Goal: Communication & Community: Answer question/provide support

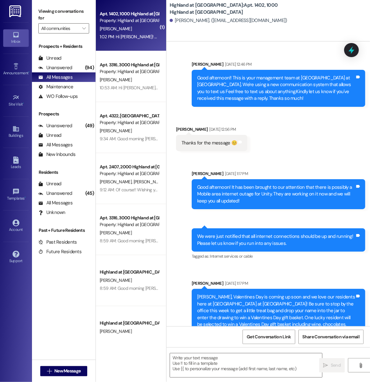
scroll to position [20820, 0]
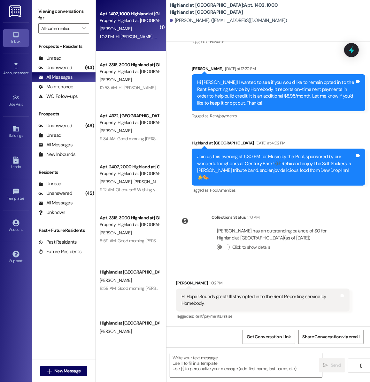
click at [213, 369] on textarea at bounding box center [246, 366] width 152 height 24
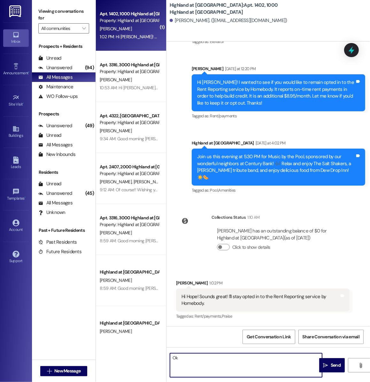
type textarea "O"
type textarea "Ok, I'll keep you opted in. Thanks!"
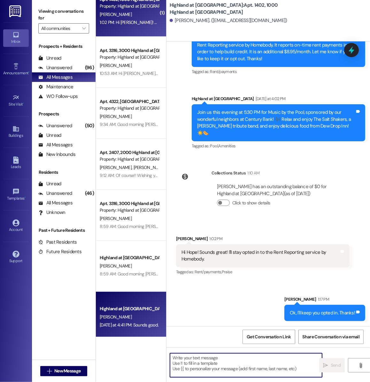
scroll to position [0, 0]
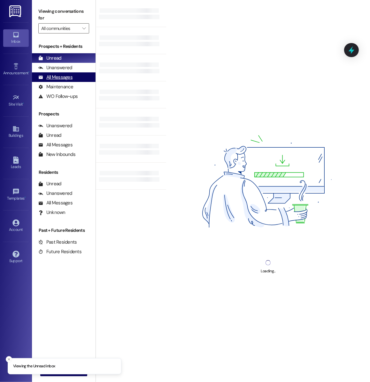
click at [61, 76] on div "All Messages" at bounding box center [55, 77] width 34 height 7
